Goal: Transaction & Acquisition: Purchase product/service

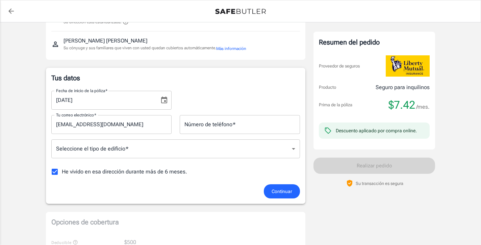
scroll to position [68, 0]
click at [280, 191] on font "Continuar" at bounding box center [282, 190] width 21 height 5
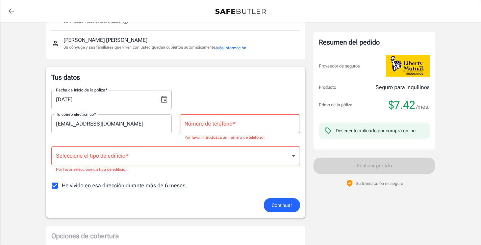
click at [262, 132] on input "Número de teléfono   *" at bounding box center [240, 123] width 120 height 19
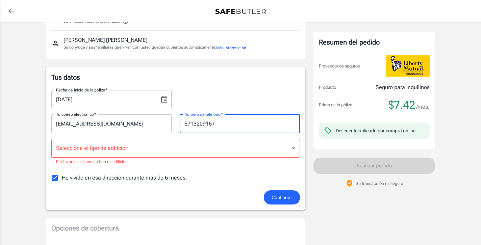
type input "5713209167"
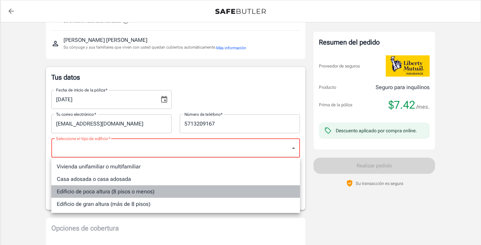
click at [115, 195] on font "Edificio de poca altura (8 pisos o menos)" at bounding box center [106, 191] width 98 height 6
type input "lowrise"
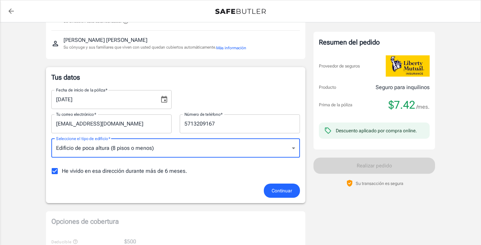
click at [278, 192] on font "Continuar" at bounding box center [282, 190] width 21 height 5
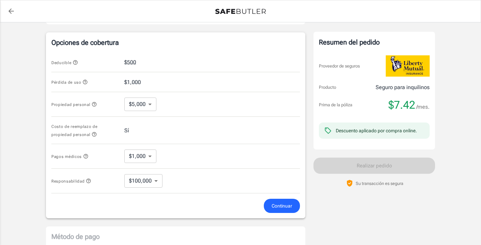
scroll to position [256, 0]
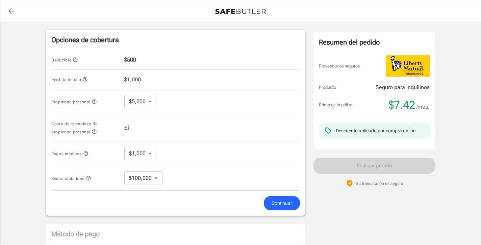
click at [139, 181] on body "Prima de la póliza $ 7.42 /mes Liberty Mutual Seguro para inquilinos 11190 [DEM…" at bounding box center [240, 67] width 481 height 646
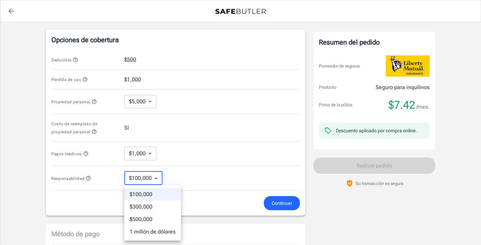
click at [139, 192] on font "$100,000" at bounding box center [141, 194] width 23 height 6
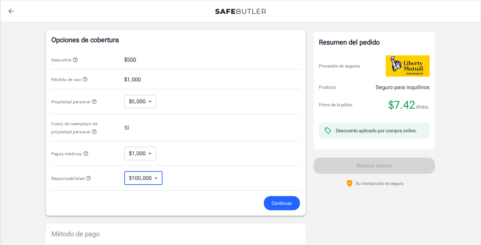
click at [285, 203] on font "Continuar" at bounding box center [282, 203] width 21 height 5
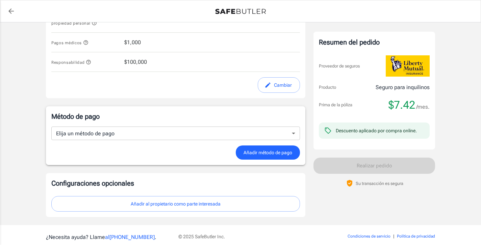
scroll to position [373, 0]
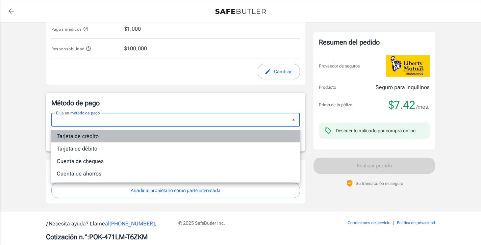
click at [207, 137] on li "Tarjeta de crédito" at bounding box center [175, 136] width 249 height 12
type input "credit"
